Goal: Transaction & Acquisition: Purchase product/service

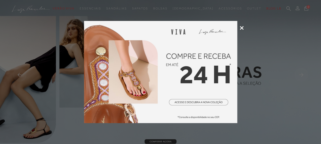
click at [242, 28] on icon at bounding box center [242, 28] width 4 height 4
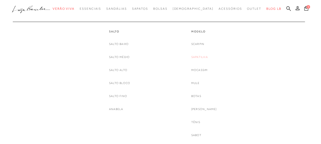
click at [204, 56] on link "Sapatilha" at bounding box center [200, 56] width 17 height 5
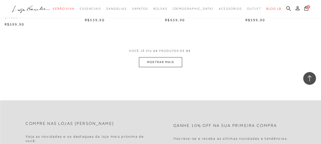
scroll to position [946, 0]
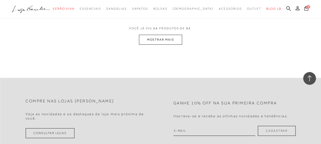
click at [168, 40] on button "MOSTRAR MAIS" at bounding box center [160, 40] width 43 height 10
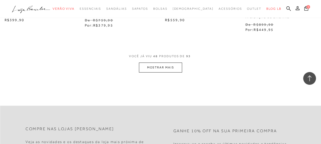
scroll to position [1892, 0]
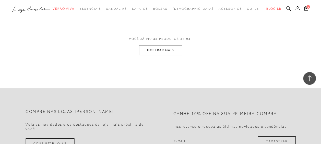
click at [175, 53] on button "MOSTRAR MAIS" at bounding box center [160, 50] width 43 height 10
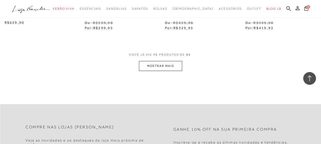
scroll to position [2838, 0]
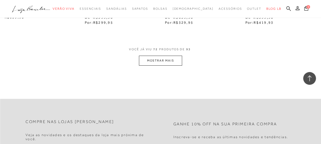
click at [166, 56] on button "MOSTRAR MAIS" at bounding box center [160, 61] width 43 height 10
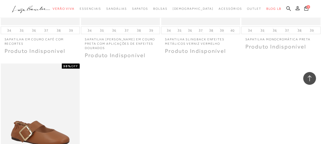
scroll to position [3580, 0]
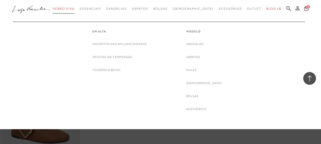
click at [73, 9] on span "Verão Viva" at bounding box center [64, 9] width 22 height 4
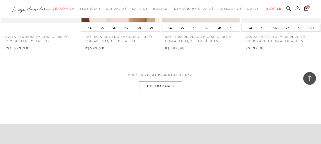
scroll to position [921, 0]
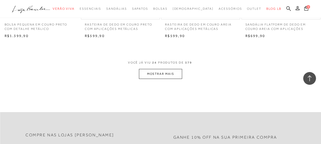
click at [173, 69] on button "MOSTRAR MAIS" at bounding box center [160, 74] width 43 height 10
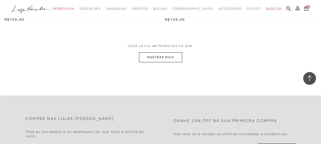
scroll to position [1867, 0]
click at [174, 51] on button "MOSTRAR MAIS" at bounding box center [160, 56] width 43 height 10
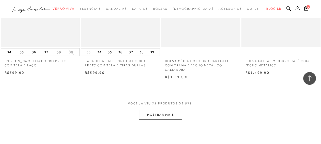
scroll to position [2762, 0]
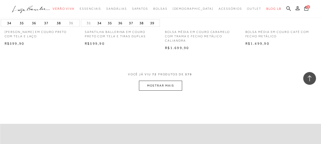
click at [179, 81] on button "MOSTRAR MAIS" at bounding box center [160, 86] width 43 height 10
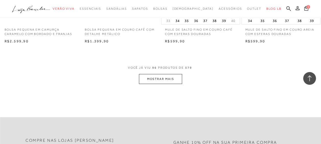
scroll to position [3708, 0]
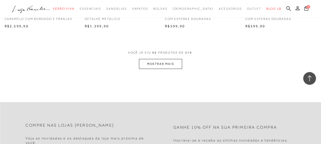
click at [165, 59] on button "MOSTRAR MAIS" at bounding box center [160, 64] width 43 height 10
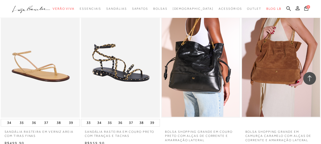
scroll to position [4617, 0]
